Goal: Understand process/instructions

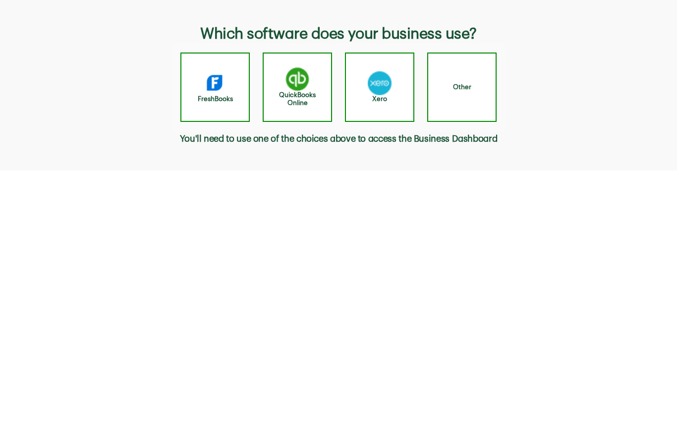
click at [290, 82] on img "button" at bounding box center [297, 79] width 24 height 24
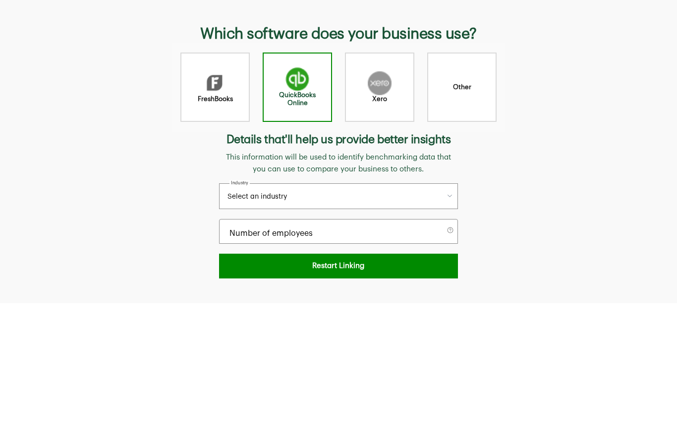
click at [447, 201] on button "Select an industry" at bounding box center [338, 196] width 239 height 26
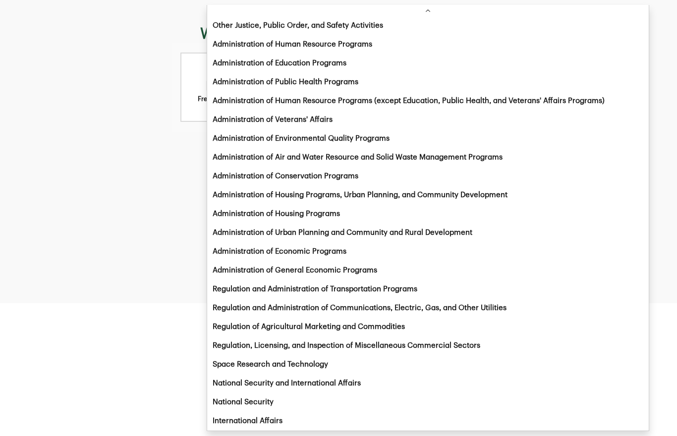
scroll to position [26538, 0]
